Goal: Navigation & Orientation: Find specific page/section

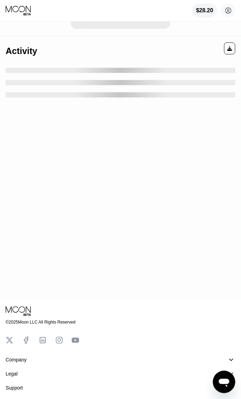
scroll to position [132, 0]
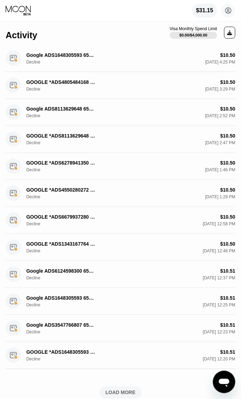
scroll to position [132, 0]
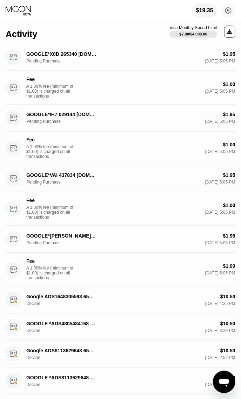
scroll to position [176, 0]
